Goal: Task Accomplishment & Management: Use online tool/utility

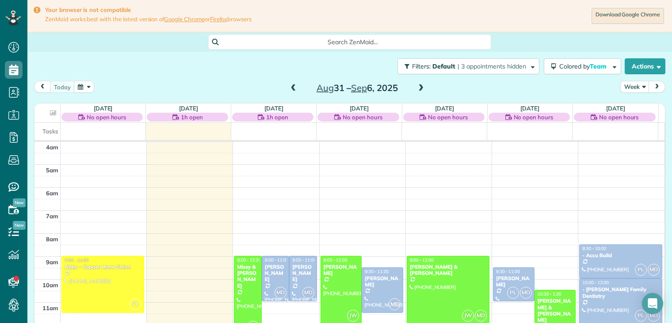
scroll to position [69, 0]
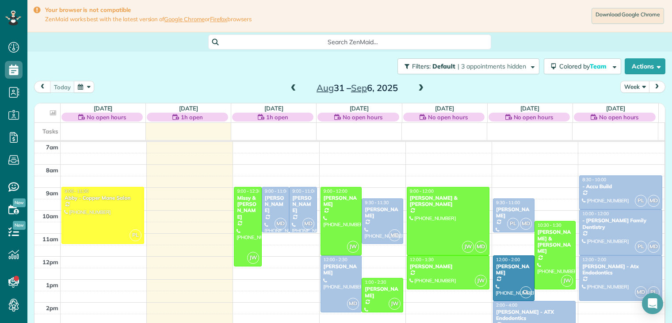
click at [629, 88] on button "Week" at bounding box center [634, 87] width 29 height 12
click at [623, 109] on link "Day" at bounding box center [655, 108] width 70 height 18
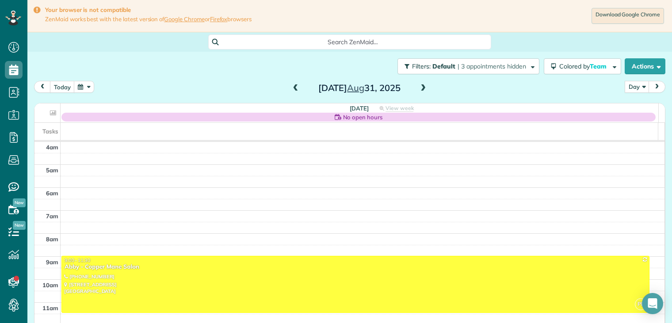
scroll to position [69, 0]
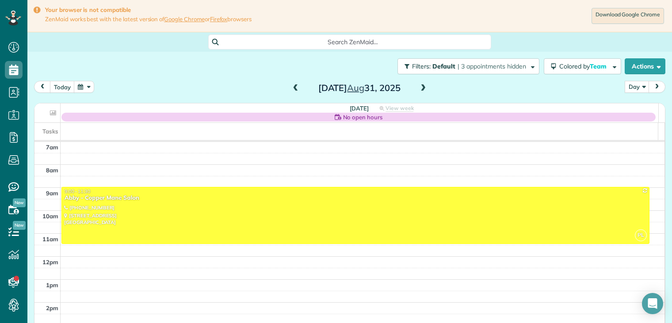
click at [419, 87] on span at bounding box center [423, 88] width 10 height 8
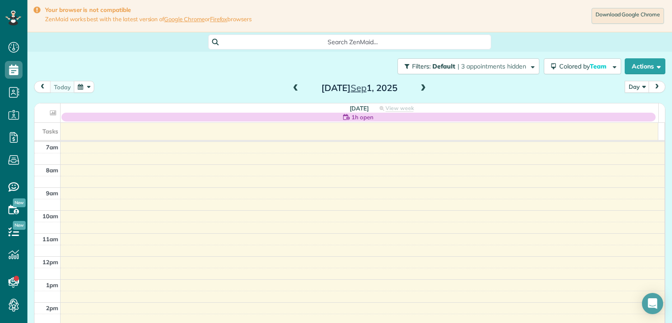
click at [419, 88] on span at bounding box center [423, 88] width 10 height 8
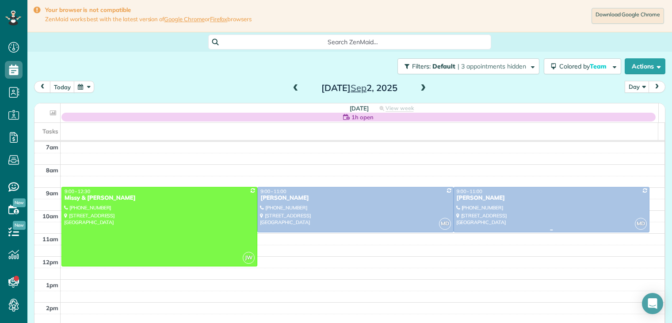
click at [475, 197] on div "Paige Urban" at bounding box center [551, 198] width 190 height 8
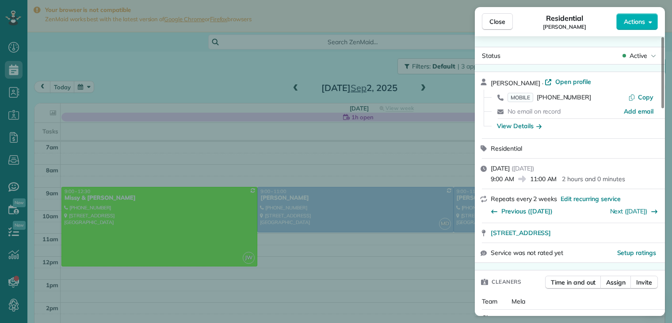
click at [541, 127] on icon "button" at bounding box center [538, 126] width 5 height 4
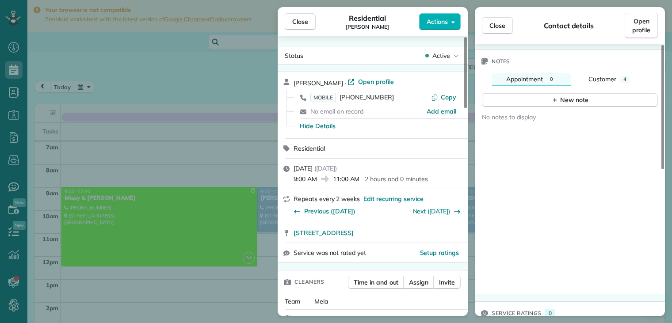
scroll to position [319, 0]
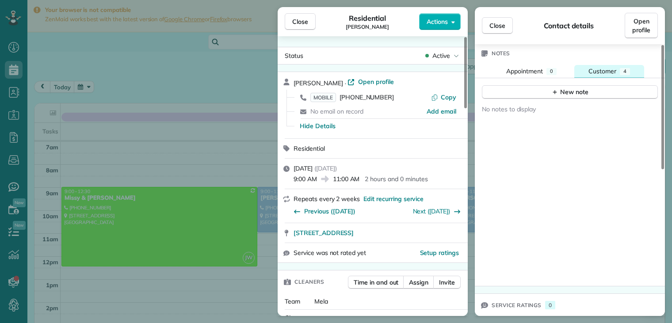
click at [610, 67] on span "Customer" at bounding box center [602, 71] width 28 height 8
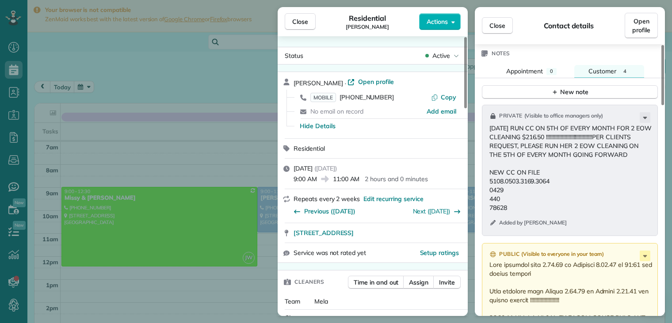
scroll to position [407, 0]
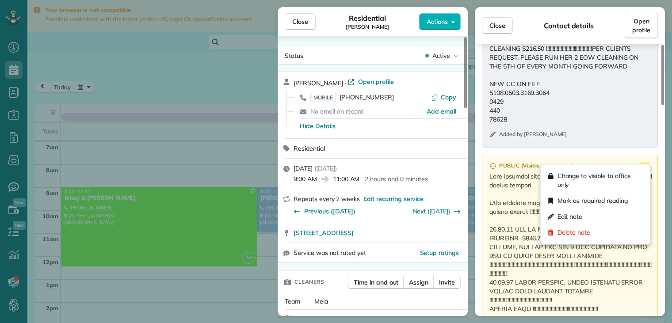
click at [644, 167] on icon at bounding box center [645, 168] width 4 height 2
click at [582, 215] on span "Edit note" at bounding box center [569, 216] width 25 height 9
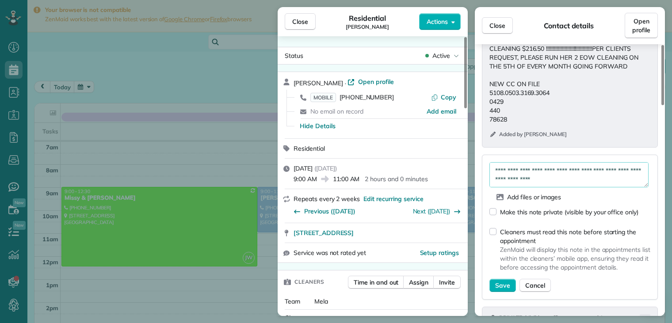
click at [492, 162] on textarea at bounding box center [568, 175] width 159 height 26
click at [502, 162] on textarea at bounding box center [568, 175] width 159 height 26
type textarea "**********"
click at [503, 281] on span "Save" at bounding box center [502, 285] width 15 height 9
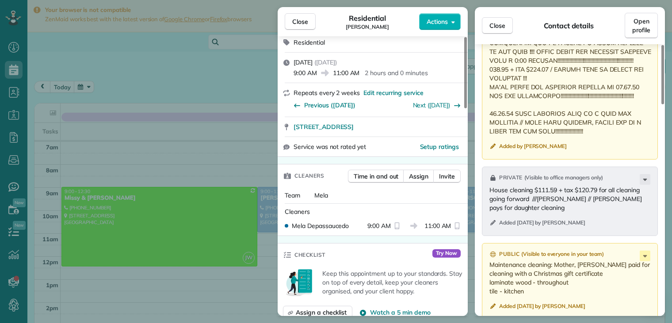
scroll to position [0, 0]
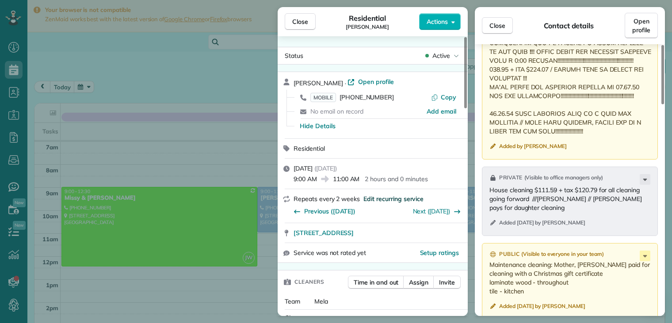
click at [391, 200] on span "Edit recurring service" at bounding box center [393, 198] width 60 height 9
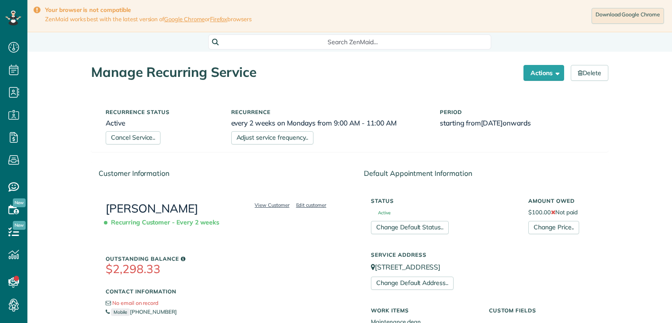
scroll to position [4, 4]
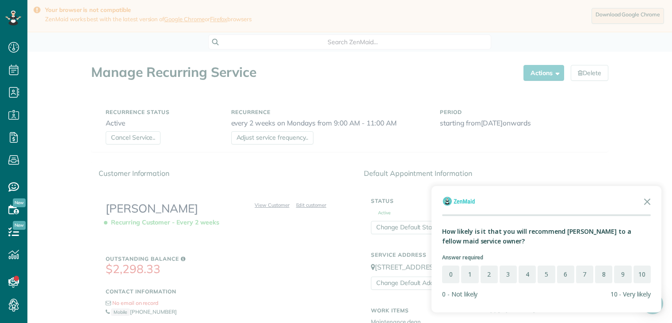
click at [635, 293] on div "10 - Very likely" at bounding box center [630, 294] width 40 height 8
click at [643, 277] on button "10" at bounding box center [641, 275] width 17 height 18
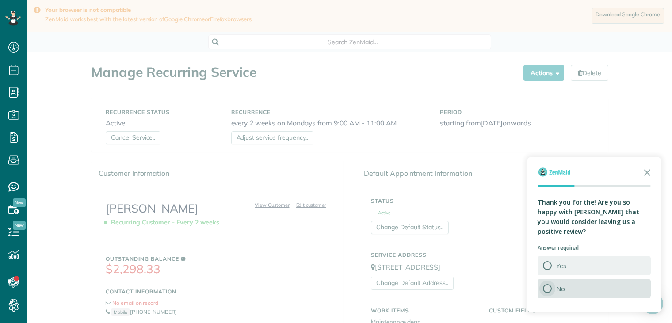
click at [544, 289] on div "Survey" at bounding box center [547, 288] width 9 height 9
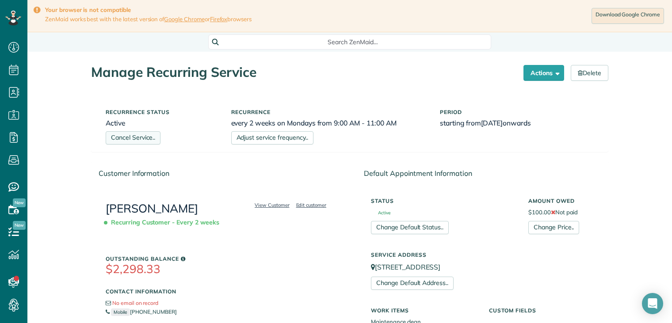
click at [134, 138] on link "Cancel Service.." at bounding box center [133, 137] width 55 height 13
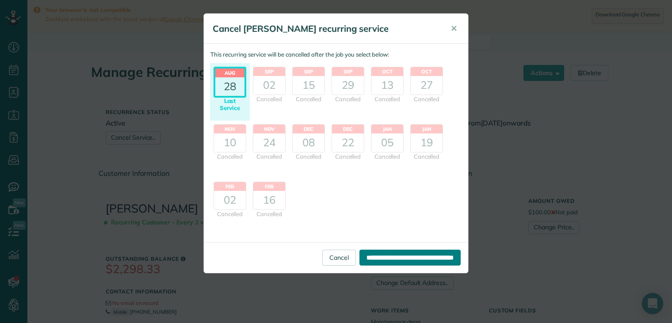
click at [391, 256] on input "**********" at bounding box center [409, 258] width 101 height 16
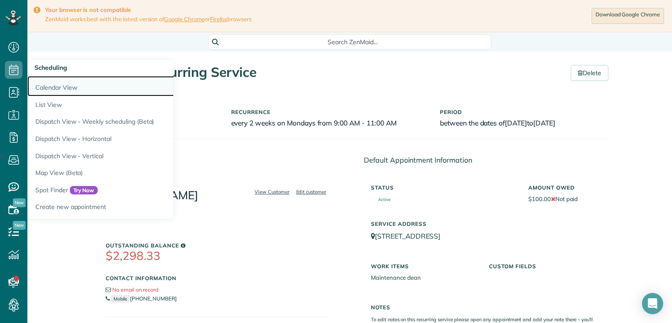
click at [48, 88] on link "Calendar View" at bounding box center [137, 86] width 221 height 20
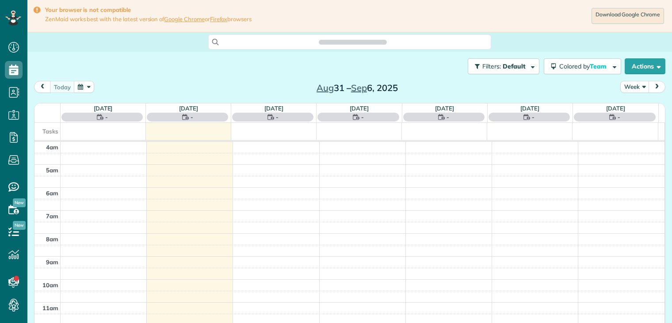
scroll to position [4, 4]
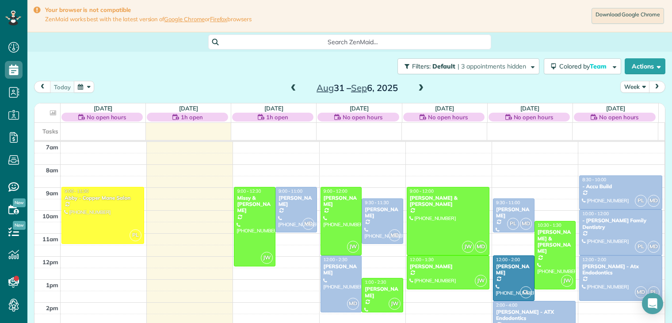
click at [629, 88] on button "Week" at bounding box center [634, 87] width 29 height 12
click at [628, 88] on button "Week" at bounding box center [634, 87] width 29 height 12
click at [622, 107] on link "Day" at bounding box center [655, 108] width 70 height 18
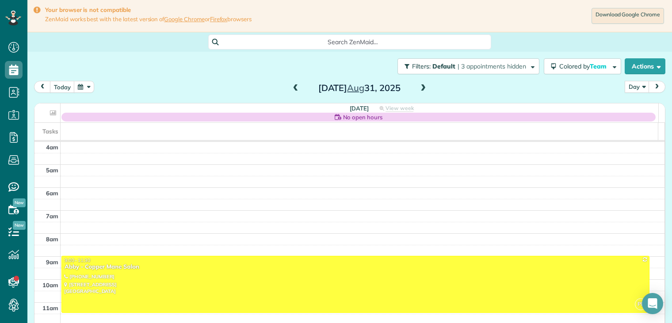
scroll to position [69, 0]
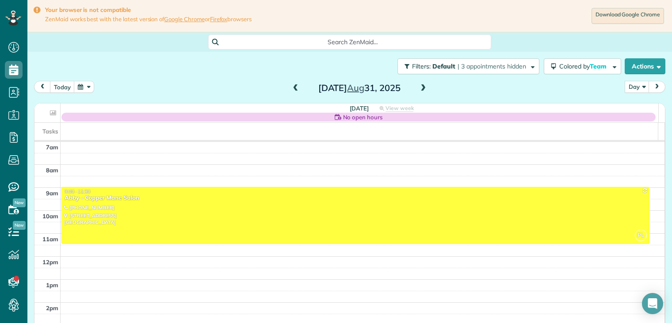
click at [422, 88] on span at bounding box center [423, 88] width 10 height 8
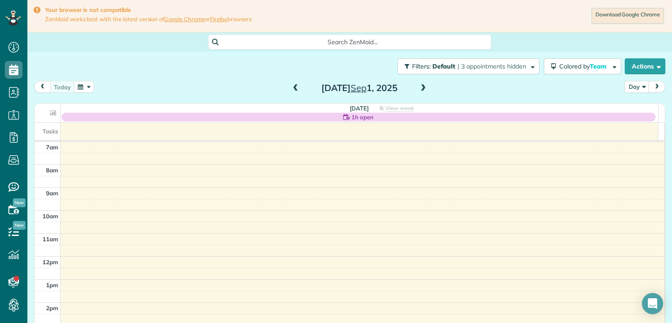
click at [421, 87] on span at bounding box center [423, 88] width 10 height 8
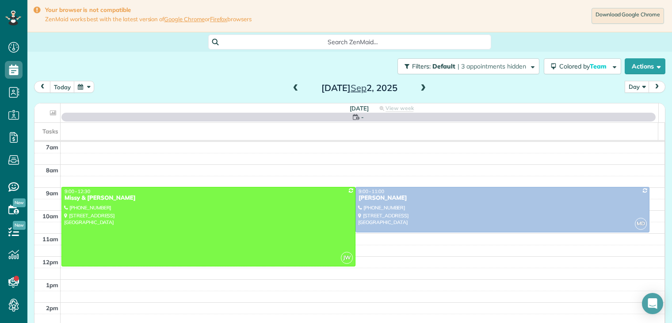
click at [421, 87] on span at bounding box center [423, 88] width 10 height 8
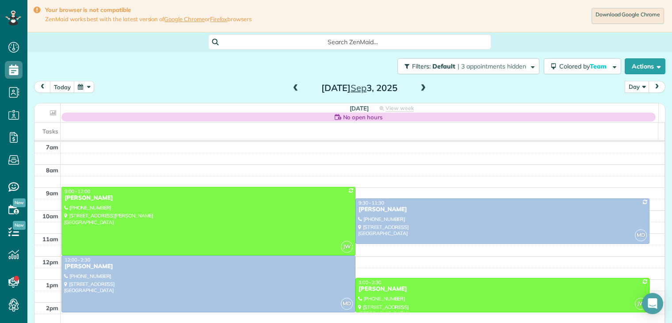
click at [293, 88] on span at bounding box center [296, 88] width 10 height 8
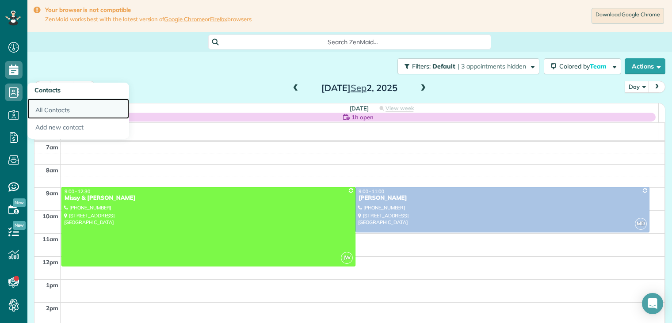
click at [50, 109] on link "All Contacts" at bounding box center [78, 109] width 102 height 20
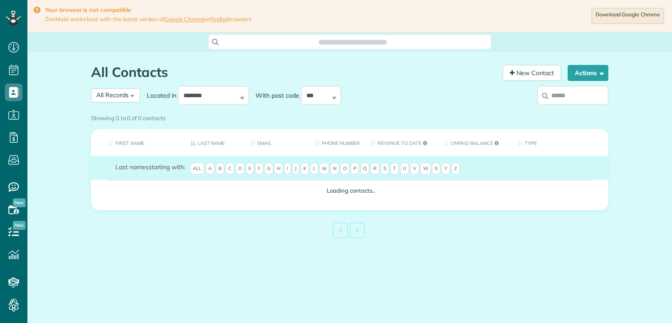
scroll to position [4, 4]
click at [560, 97] on input "search" at bounding box center [572, 95] width 71 height 19
click at [560, 110] on div "Showing 0 to 0 of 0 contacts" at bounding box center [349, 117] width 530 height 15
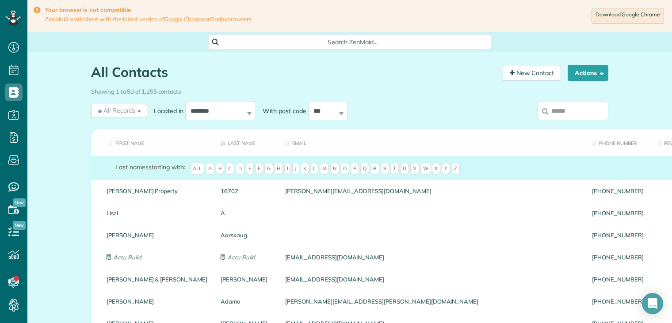
drag, startPoint x: 559, startPoint y: 97, endPoint x: 558, endPoint y: 111, distance: 14.2
click at [558, 111] on input "search" at bounding box center [572, 111] width 71 height 19
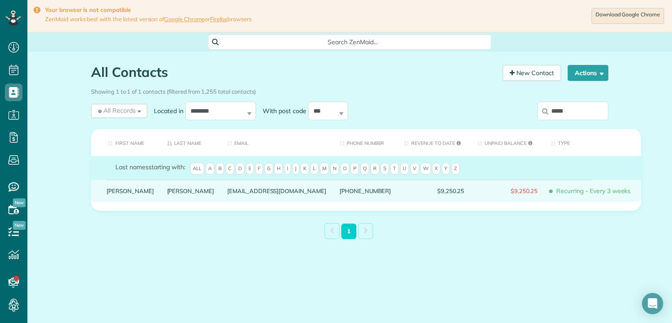
type input "*****"
click at [113, 194] on link "Paula" at bounding box center [130, 191] width 47 height 6
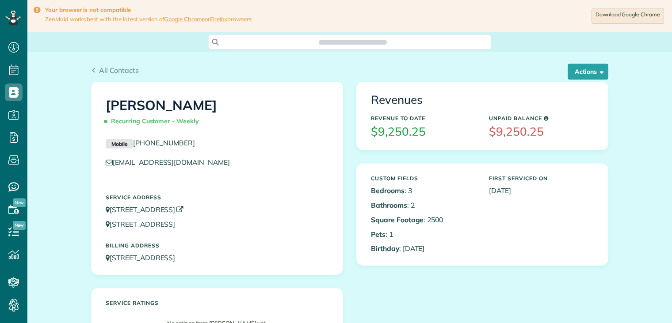
scroll to position [4, 4]
click at [580, 70] on button "Actions" at bounding box center [587, 72] width 41 height 16
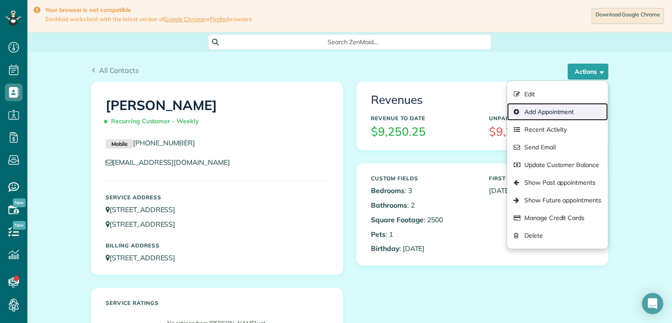
click at [541, 109] on link "Add Appointment" at bounding box center [557, 112] width 101 height 18
click at [540, 109] on div "Revenues" at bounding box center [482, 100] width 236 height 22
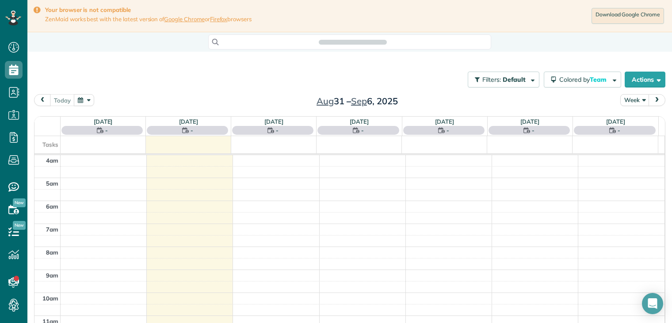
scroll to position [4, 4]
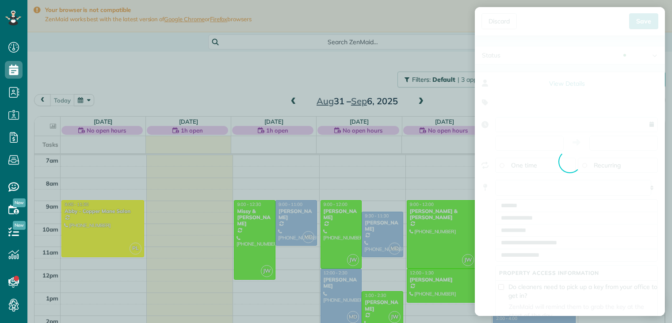
click at [560, 122] on div "Discard New appointment Paula Lloyd Save Status Active Active Stand-By Cancelle…" at bounding box center [336, 161] width 672 height 323
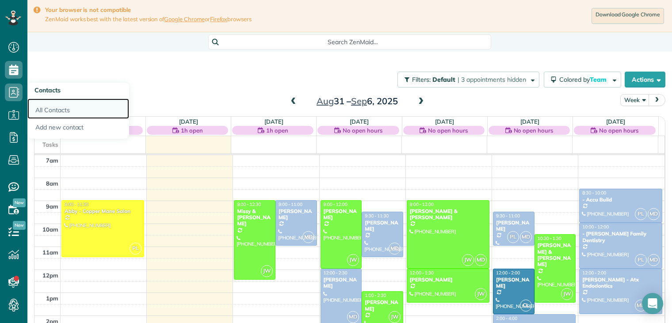
click at [42, 105] on link "All Contacts" at bounding box center [78, 109] width 102 height 20
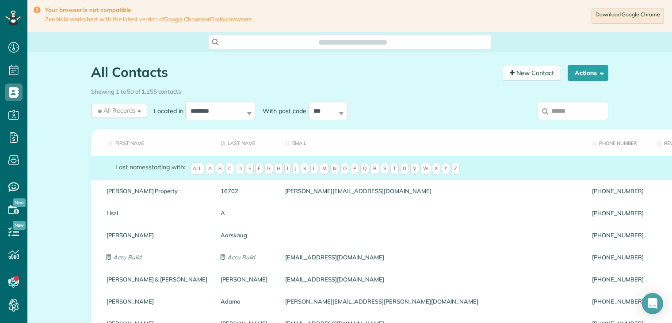
scroll to position [4, 4]
click at [561, 113] on input "search" at bounding box center [572, 111] width 71 height 19
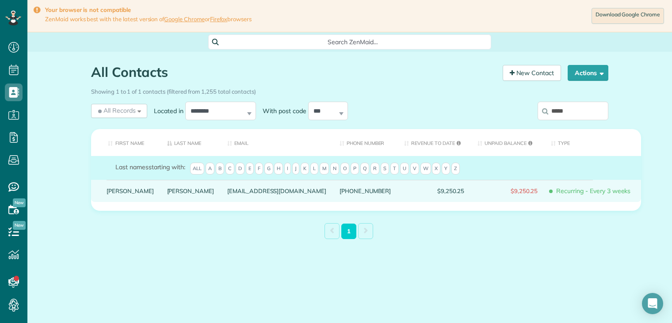
type input "*****"
click at [117, 194] on link "Paula" at bounding box center [130, 191] width 47 height 6
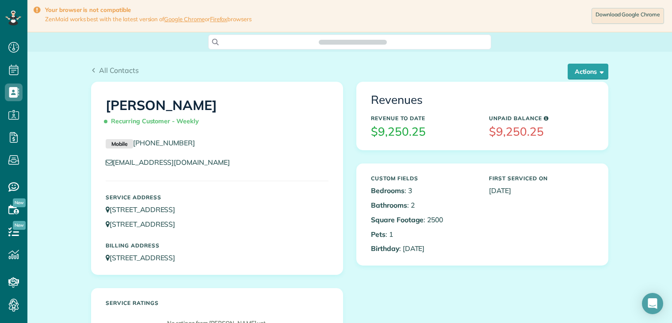
scroll to position [4, 4]
click at [579, 74] on button "Actions" at bounding box center [587, 72] width 41 height 16
click at [577, 74] on button "Actions" at bounding box center [587, 72] width 41 height 16
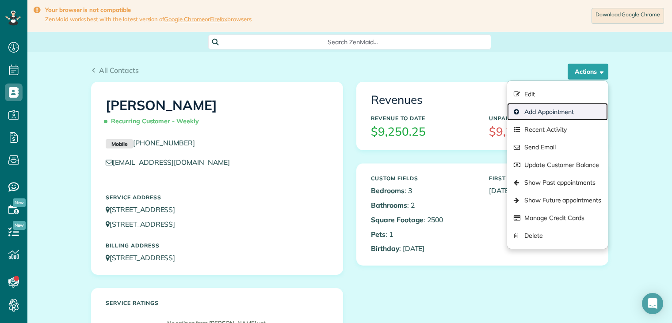
click at [544, 109] on link "Add Appointment" at bounding box center [557, 112] width 101 height 18
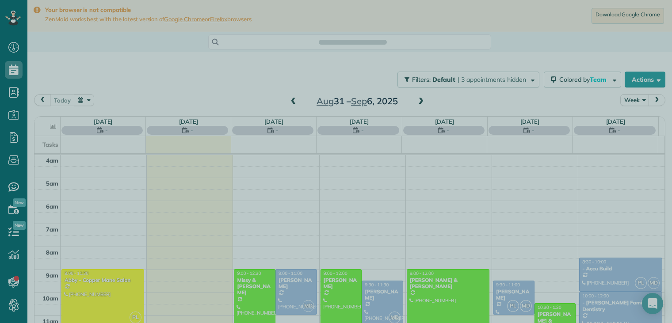
scroll to position [69, 0]
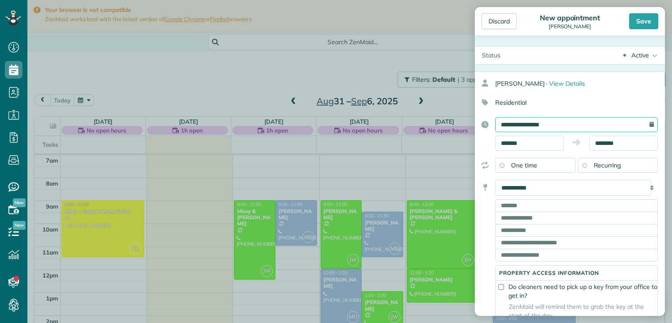
click at [563, 125] on input "**********" at bounding box center [576, 124] width 163 height 15
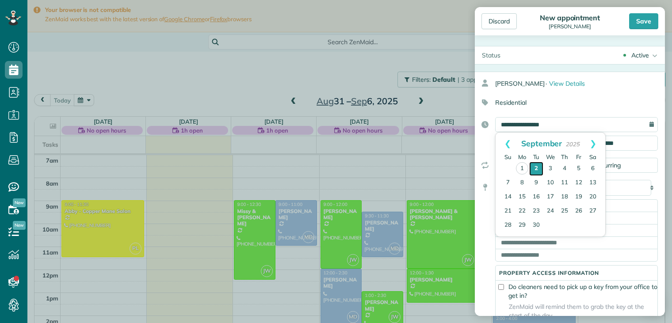
drag, startPoint x: 563, startPoint y: 125, endPoint x: 532, endPoint y: 167, distance: 52.2
click at [532, 167] on link "2" at bounding box center [536, 169] width 14 height 14
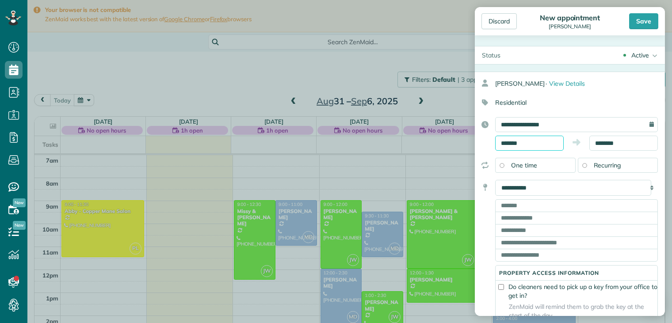
click at [544, 146] on body "Dashboard Scheduling Calendar View List View Dispatch View - Weekly scheduling …" at bounding box center [336, 161] width 672 height 323
click at [533, 140] on input "*******" at bounding box center [529, 143] width 69 height 15
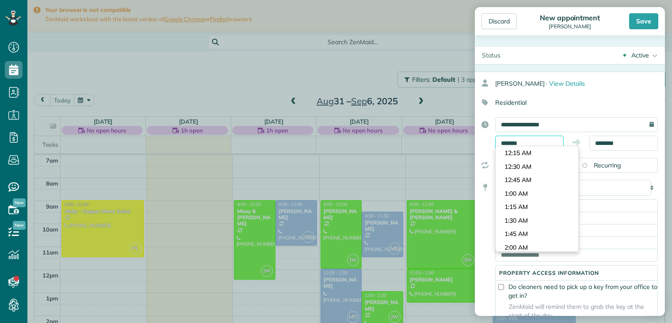
click at [533, 140] on input "*******" at bounding box center [529, 143] width 69 height 15
type input "********"
click at [519, 164] on body "Dashboard Scheduling Calendar View List View Dispatch View - Weekly scheduling …" at bounding box center [336, 161] width 672 height 323
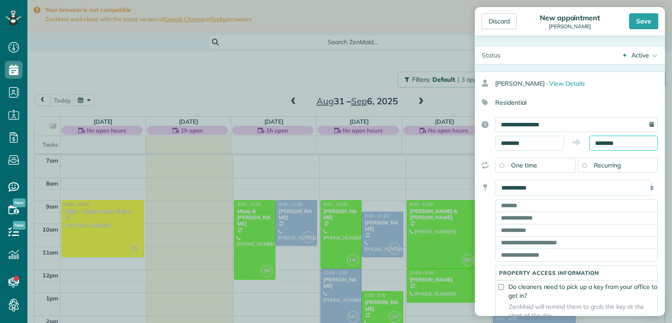
click at [605, 146] on body "Dashboard Scheduling Calendar View List View Dispatch View - Weekly scheduling …" at bounding box center [336, 161] width 672 height 323
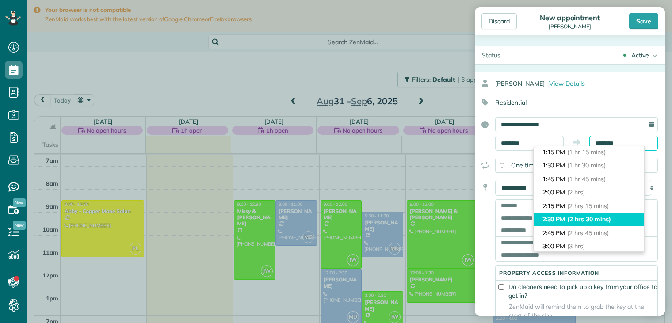
scroll to position [88, 0]
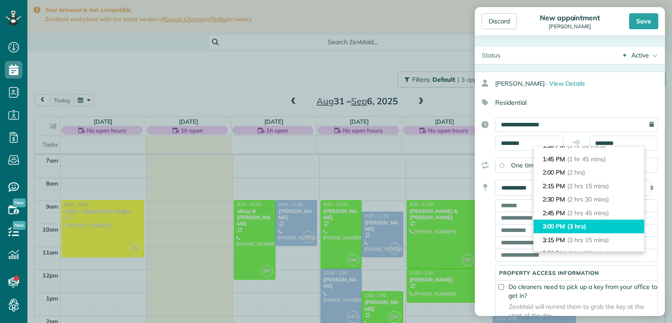
type input "*******"
click at [567, 225] on li "3:00 PM (3 hrs)" at bounding box center [588, 227] width 110 height 14
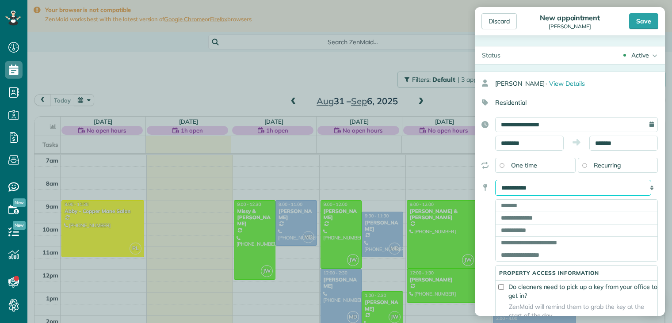
click at [590, 189] on select "**********" at bounding box center [573, 188] width 156 height 16
click at [562, 187] on select "**********" at bounding box center [573, 188] width 156 height 16
click at [495, 180] on select "**********" at bounding box center [573, 188] width 156 height 16
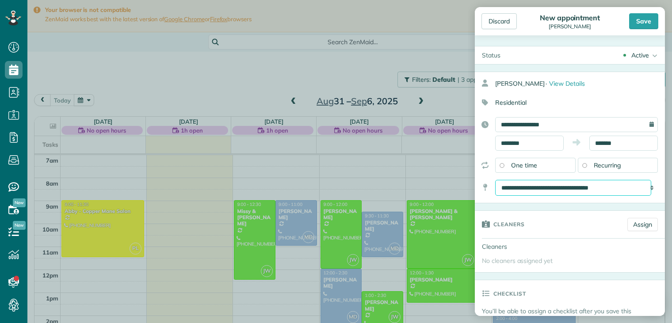
click at [597, 184] on select "**********" at bounding box center [573, 188] width 156 height 16
select select "******"
click at [495, 180] on select "**********" at bounding box center [573, 188] width 156 height 16
click at [566, 211] on div "Cleaners" at bounding box center [547, 224] width 145 height 27
click at [635, 227] on link "Assign" at bounding box center [642, 224] width 30 height 13
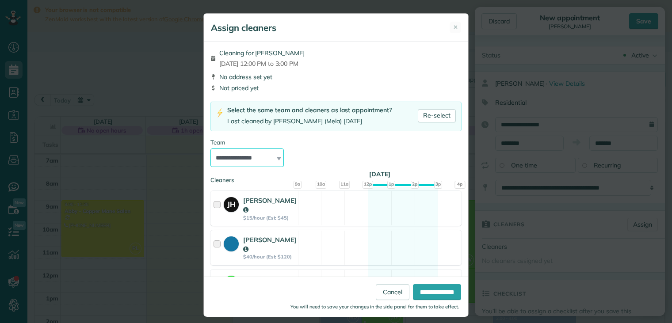
click at [260, 156] on select "**********" at bounding box center [246, 157] width 73 height 19
select select "*****"
click at [210, 148] on select "**********" at bounding box center [246, 157] width 73 height 19
click at [243, 236] on strong "[PERSON_NAME]" at bounding box center [269, 245] width 53 height 18
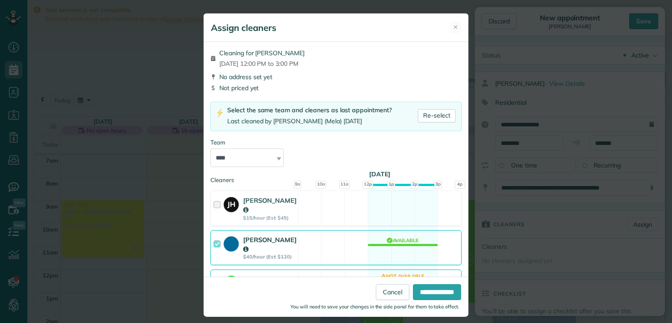
click at [215, 236] on div at bounding box center [218, 247] width 10 height 25
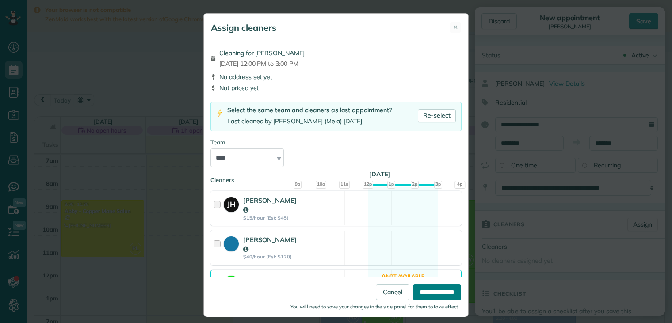
click at [417, 293] on input "**********" at bounding box center [437, 292] width 48 height 16
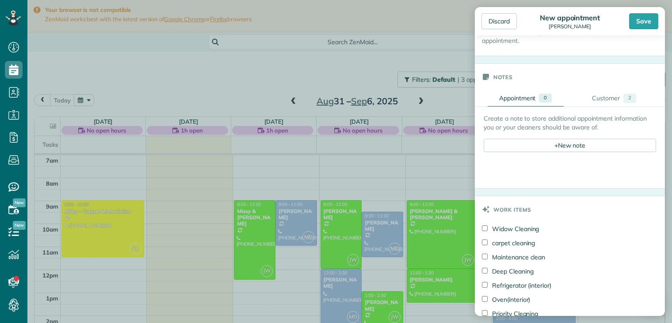
scroll to position [309, 0]
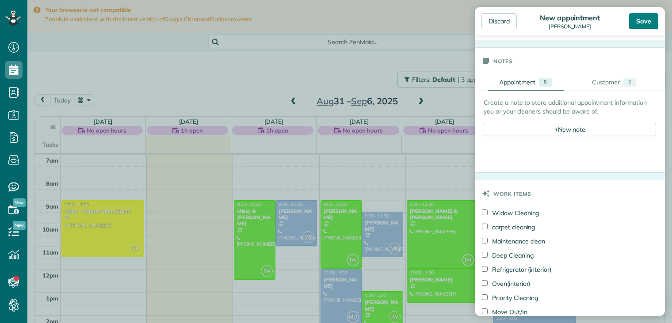
click at [649, 23] on div "Save" at bounding box center [643, 21] width 29 height 16
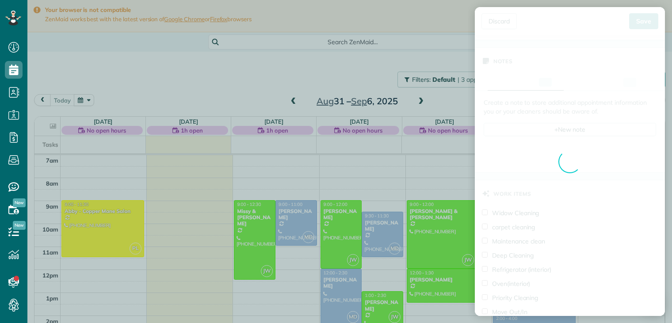
click at [649, 23] on div "Discard New appointment Paula Lloyd Save Status Active Active Stand-By Cancelle…" at bounding box center [336, 161] width 672 height 323
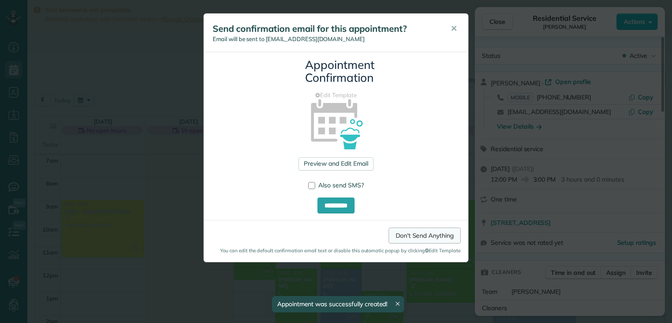
click at [419, 229] on link "Don't Send Anything" at bounding box center [424, 236] width 72 height 16
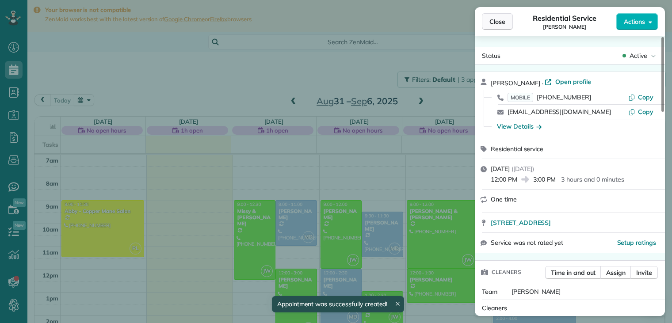
click at [503, 24] on span "Close" at bounding box center [497, 21] width 16 height 9
click at [502, 24] on span "Close" at bounding box center [497, 21] width 16 height 9
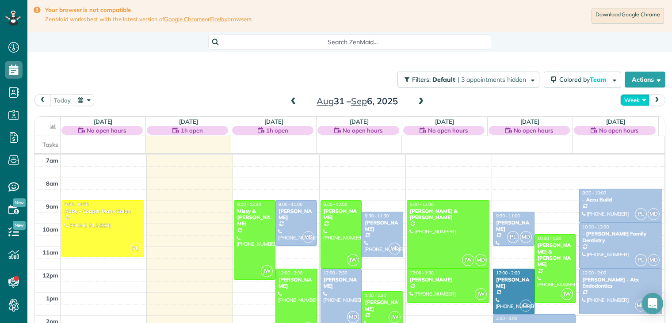
click at [621, 100] on button "Week" at bounding box center [634, 100] width 29 height 12
click at [620, 100] on button "Week" at bounding box center [634, 100] width 29 height 12
click at [623, 99] on button "Week" at bounding box center [634, 100] width 29 height 12
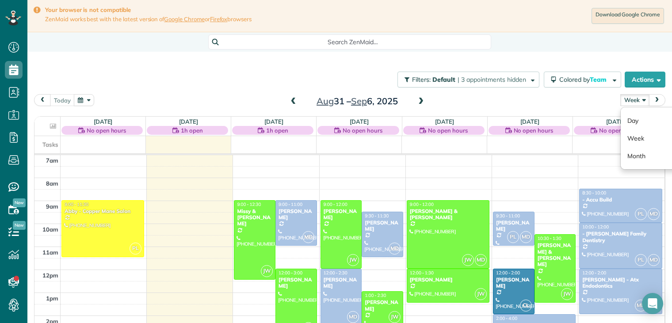
click at [623, 100] on button "Week" at bounding box center [634, 100] width 29 height 12
click at [627, 122] on link "Day" at bounding box center [655, 121] width 70 height 18
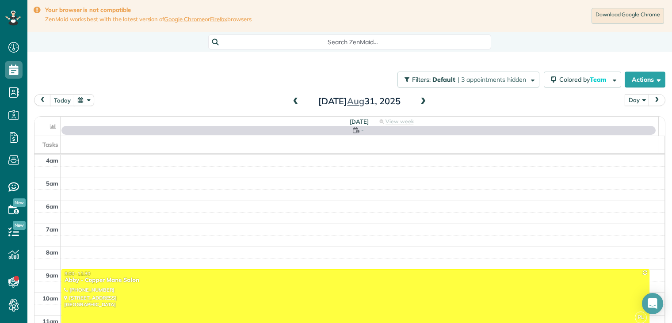
click at [626, 122] on th "[DATE] - View week $220.00 2.5 Man Hours 1 Appointments 0% Paid All Assigned" at bounding box center [360, 126] width 598 height 19
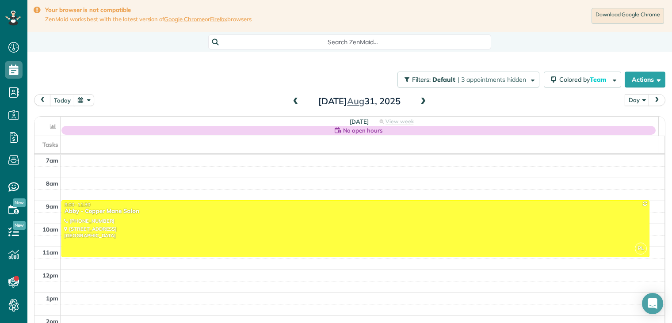
click at [420, 99] on span at bounding box center [423, 102] width 10 height 8
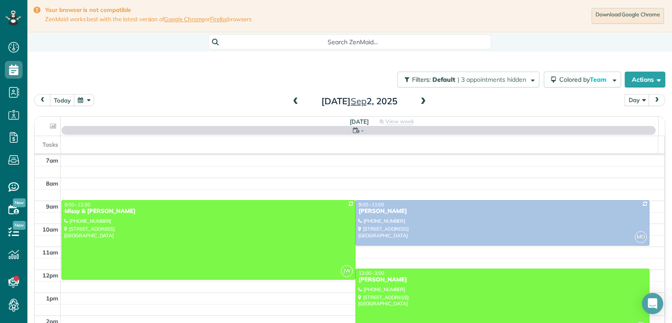
click at [420, 99] on span at bounding box center [423, 102] width 10 height 8
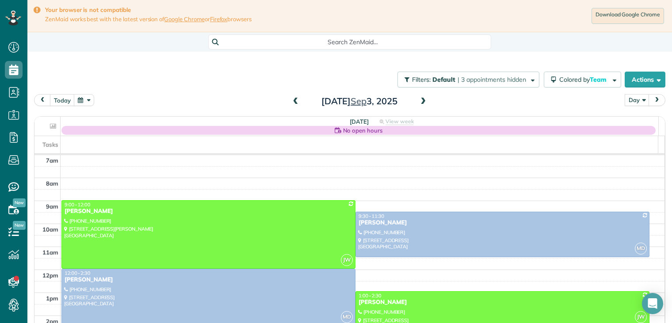
click at [295, 102] on span at bounding box center [296, 102] width 10 height 8
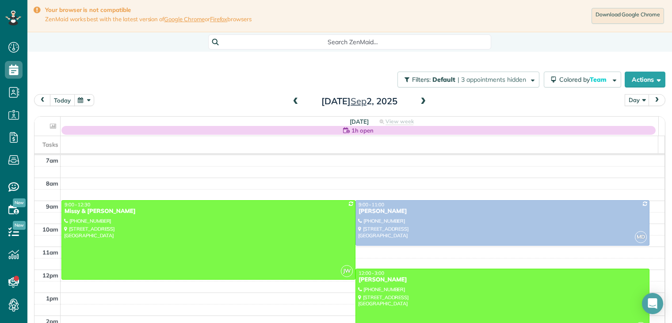
click at [65, 101] on button "today" at bounding box center [62, 100] width 25 height 12
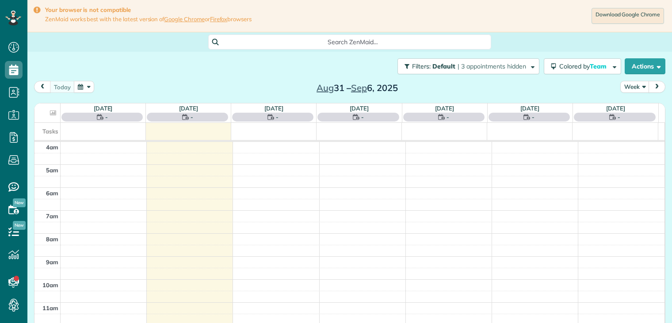
scroll to position [69, 0]
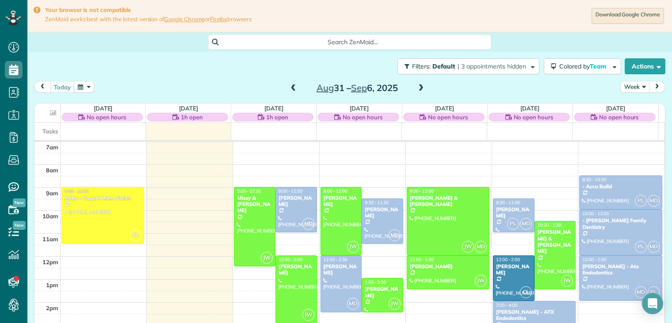
click at [631, 89] on button "Week" at bounding box center [634, 87] width 29 height 12
click at [623, 110] on link "Day" at bounding box center [655, 108] width 70 height 18
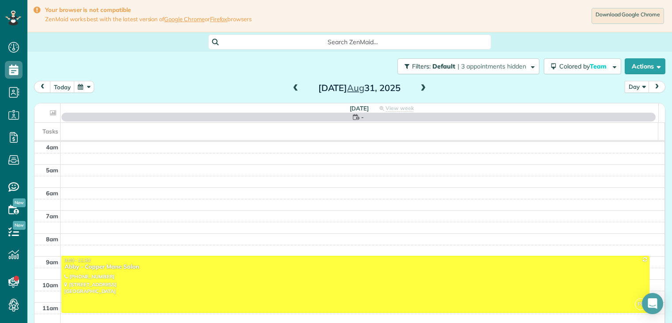
click at [622, 110] on th "[DATE] - View week $220.00 2.5 Man Hours 1 Appointments 0% Paid All Assigned" at bounding box center [360, 112] width 598 height 19
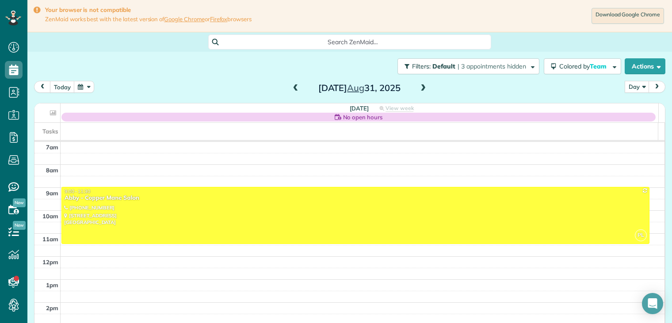
click at [422, 88] on span at bounding box center [423, 88] width 10 height 8
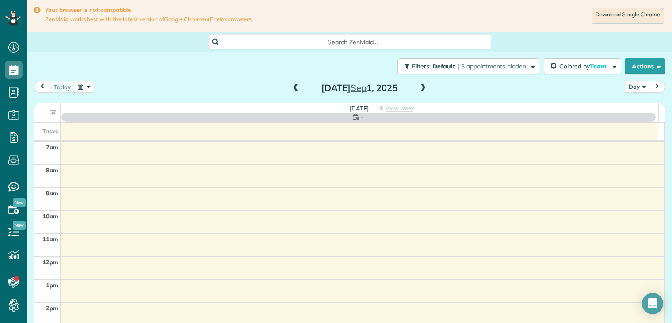
click at [422, 88] on span at bounding box center [423, 88] width 10 height 8
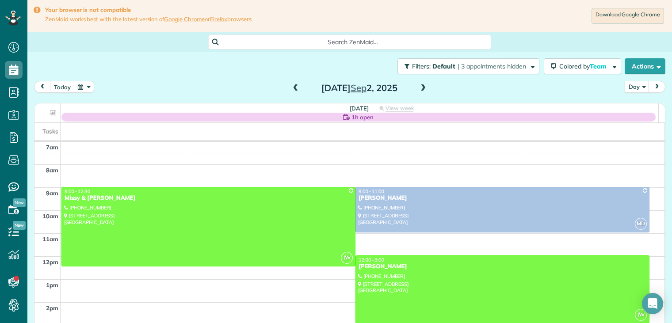
click at [294, 88] on span at bounding box center [296, 88] width 10 height 8
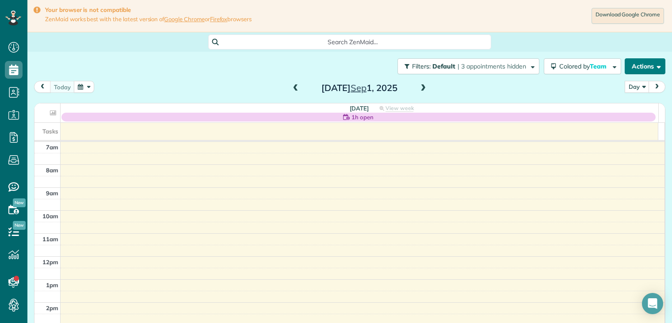
click at [632, 66] on button "Actions" at bounding box center [644, 66] width 41 height 16
click at [632, 68] on button "Actions" at bounding box center [644, 66] width 41 height 16
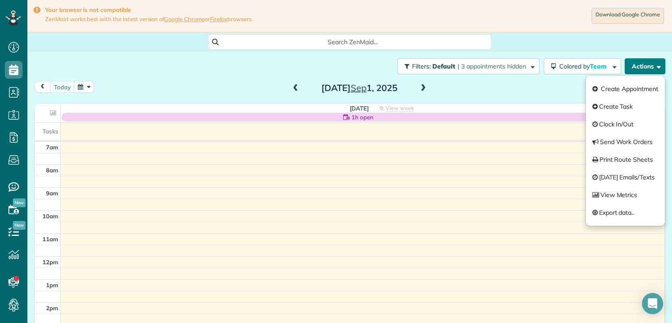
click at [632, 68] on button "Actions" at bounding box center [644, 66] width 41 height 16
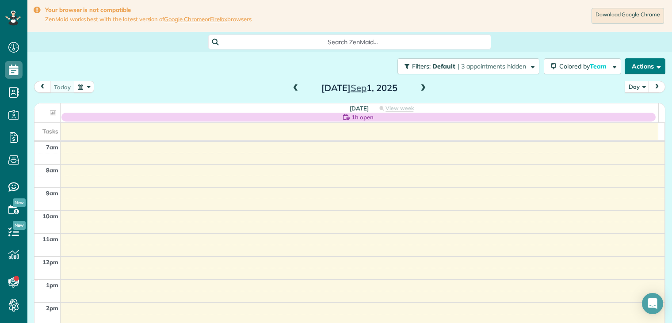
click at [632, 68] on button "Actions" at bounding box center [644, 66] width 41 height 16
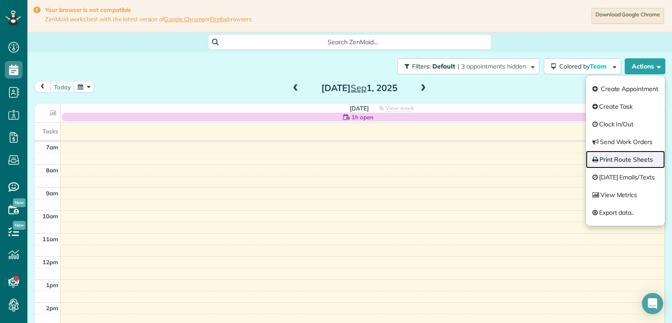
click at [611, 160] on link "Print Route Sheets" at bounding box center [625, 160] width 79 height 18
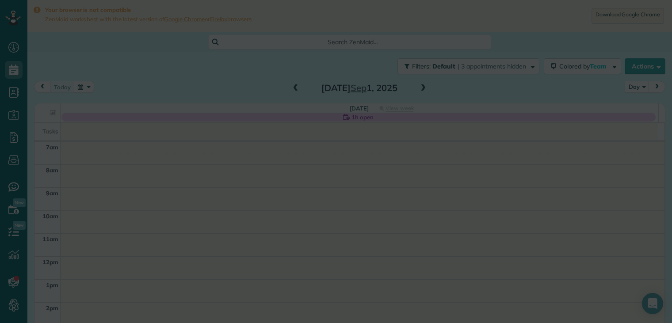
click at [611, 160] on div at bounding box center [336, 161] width 672 height 323
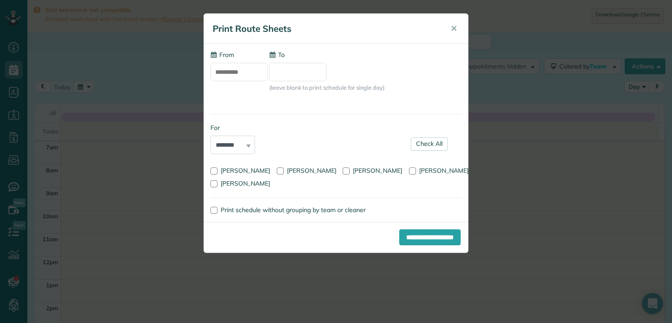
type input "**********"
click at [255, 75] on input "**********" at bounding box center [238, 72] width 57 height 19
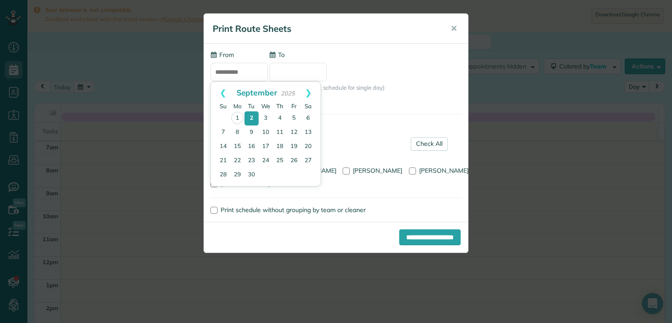
click at [290, 68] on input "To" at bounding box center [297, 72] width 57 height 19
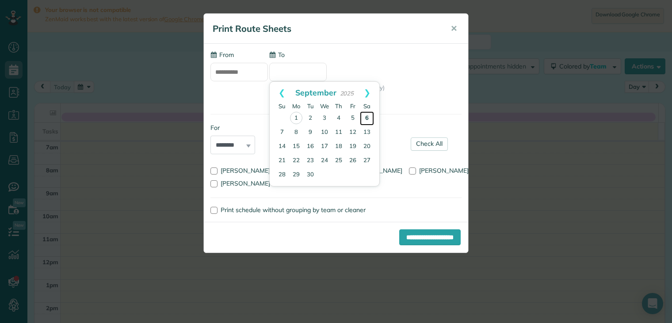
click at [366, 116] on link "6" at bounding box center [367, 118] width 14 height 14
type input "**********"
click at [366, 116] on link "6" at bounding box center [367, 118] width 14 height 14
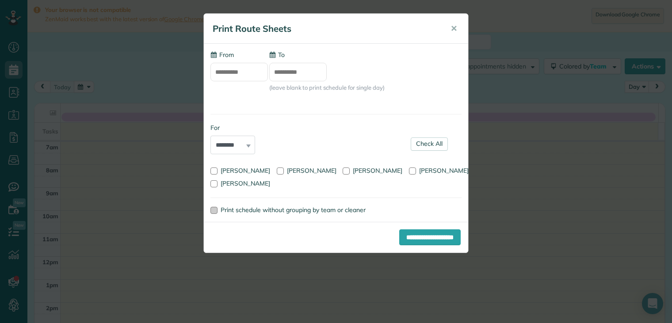
click at [217, 210] on div at bounding box center [213, 210] width 7 height 7
click at [217, 210] on label "Print schedule without grouping by team or cleaner" at bounding box center [335, 210] width 251 height 6
click at [217, 210] on div at bounding box center [213, 210] width 7 height 7
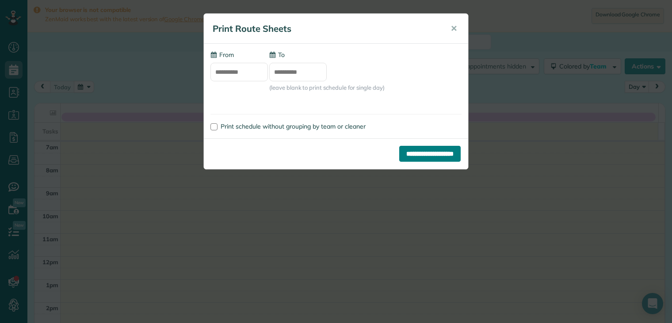
click at [422, 153] on input "**********" at bounding box center [429, 154] width 61 height 16
